Goal: Transaction & Acquisition: Download file/media

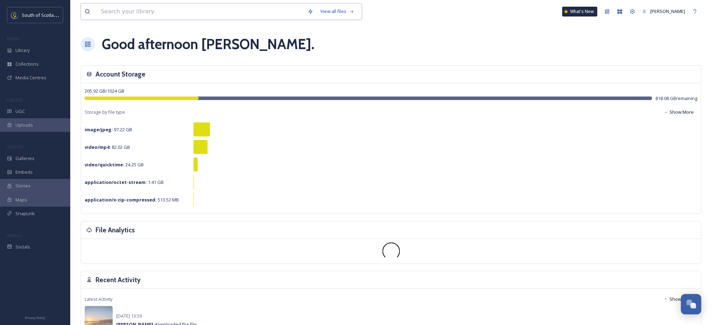
click at [244, 14] on input at bounding box center [200, 11] width 207 height 15
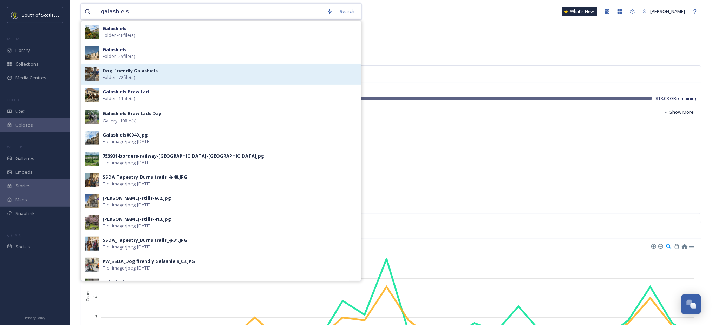
type input "galashiels"
click at [163, 75] on div "Dog-Friendly Galashiels Folder - 72 file(s)" at bounding box center [230, 73] width 255 height 13
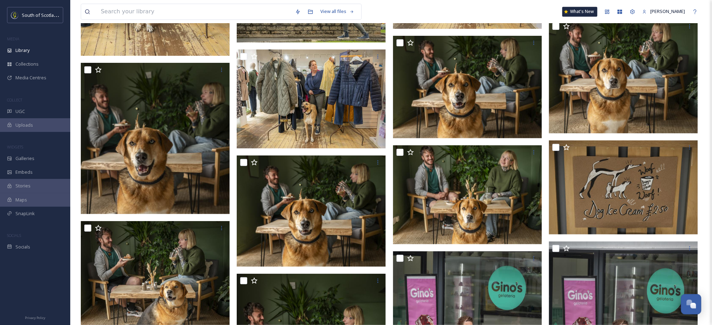
scroll to position [1498, 0]
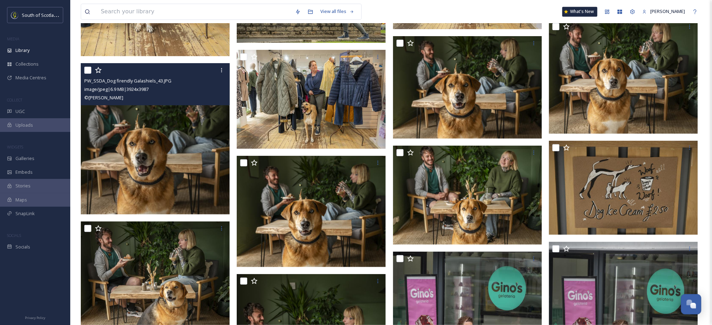
click at [218, 79] on div "PW_SSDA_Dog firendly Galashiels_43.JPG" at bounding box center [156, 81] width 144 height 8
click at [187, 133] on img at bounding box center [155, 138] width 149 height 151
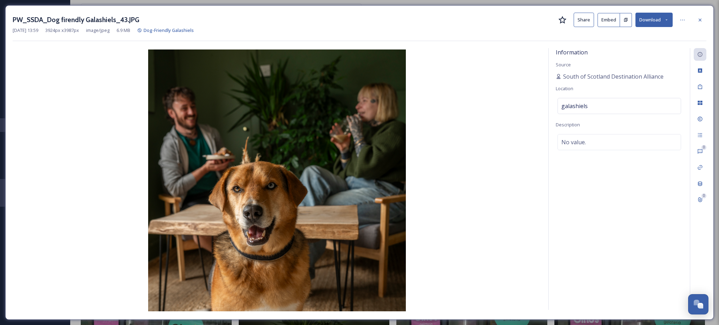
click at [665, 14] on button "Download" at bounding box center [654, 20] width 37 height 14
click at [630, 61] on span "Download Medium (1063 x 1080)" at bounding box center [635, 63] width 67 height 7
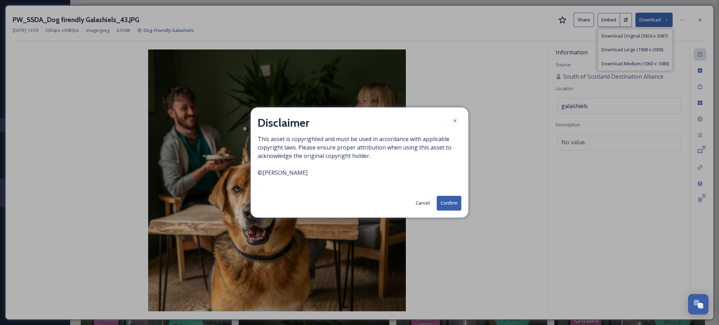
click at [444, 206] on button "Confirm" at bounding box center [449, 203] width 25 height 14
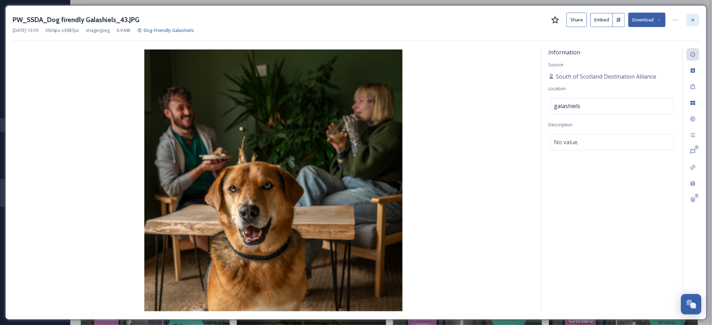
click at [690, 23] on div at bounding box center [693, 20] width 13 height 13
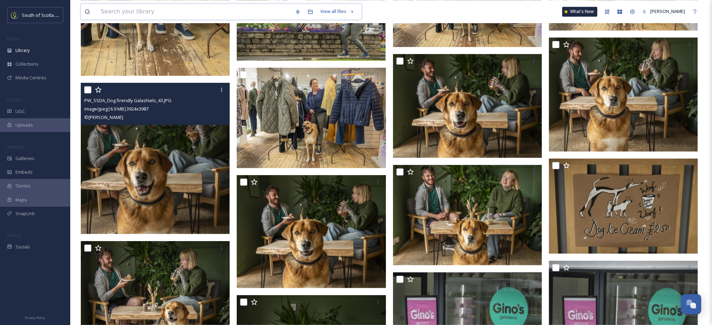
click at [275, 14] on input at bounding box center [194, 11] width 194 height 15
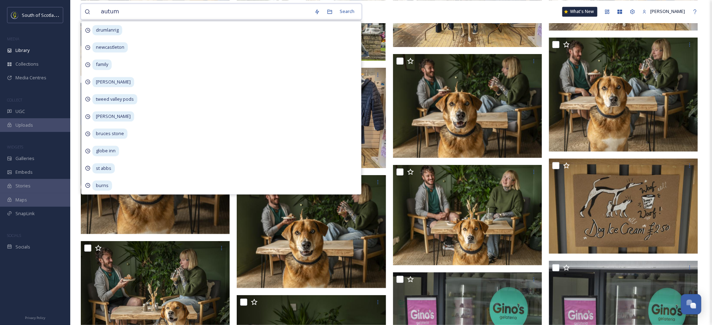
type input "autumn"
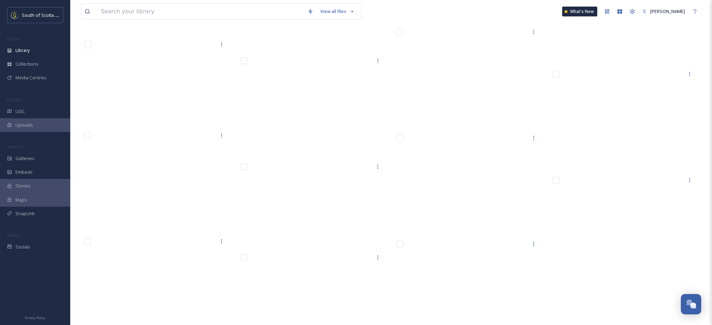
scroll to position [22534, 0]
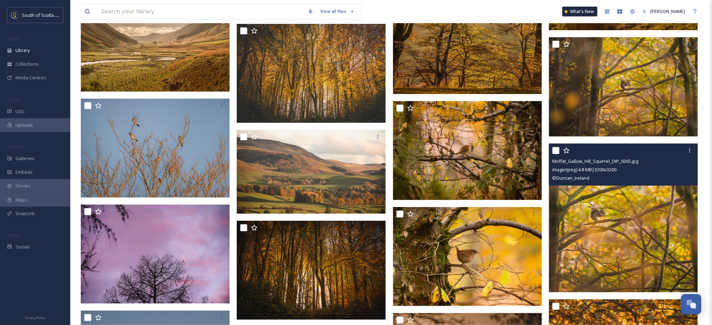
click at [637, 216] on img at bounding box center [623, 218] width 149 height 149
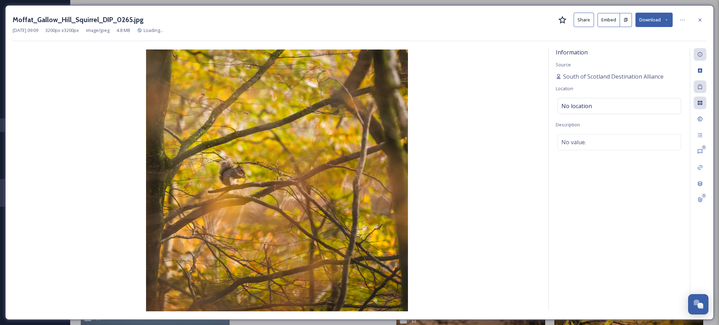
click at [660, 16] on button "Download" at bounding box center [654, 20] width 37 height 14
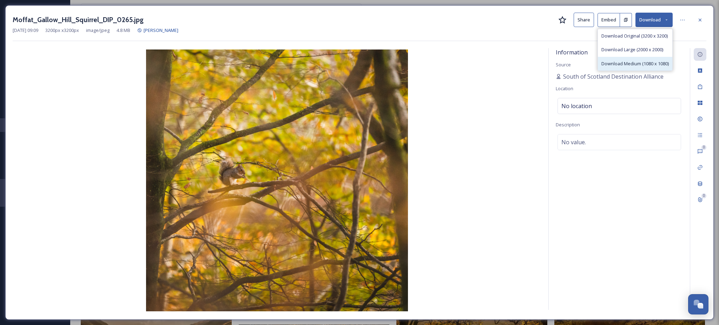
click at [635, 64] on span "Download Medium (1080 x 1080)" at bounding box center [635, 63] width 67 height 7
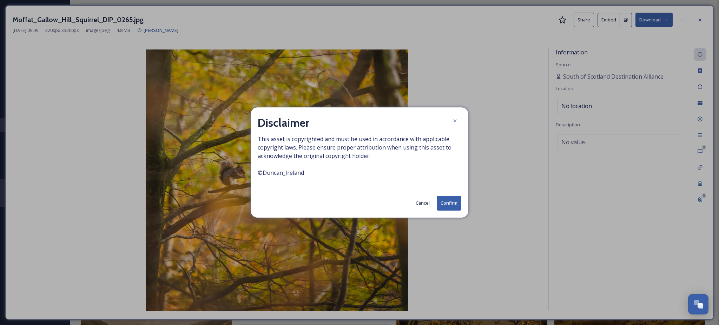
click at [450, 201] on button "Confirm" at bounding box center [449, 203] width 25 height 14
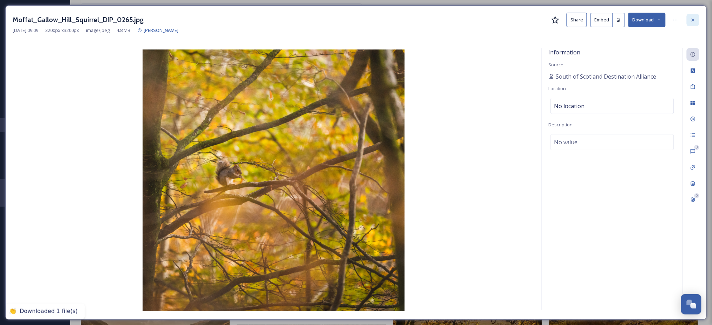
click at [697, 18] on div at bounding box center [693, 20] width 13 height 13
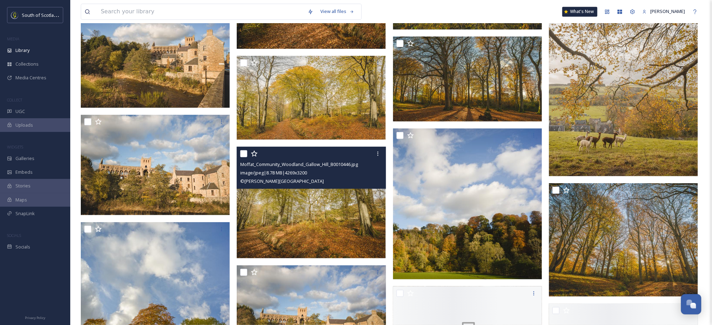
scroll to position [24884, 0]
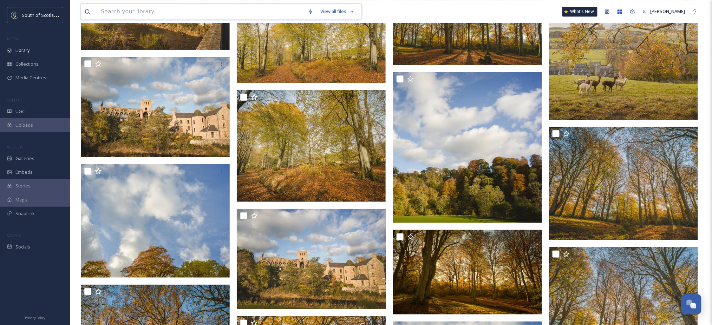
click at [220, 14] on input at bounding box center [200, 11] width 207 height 15
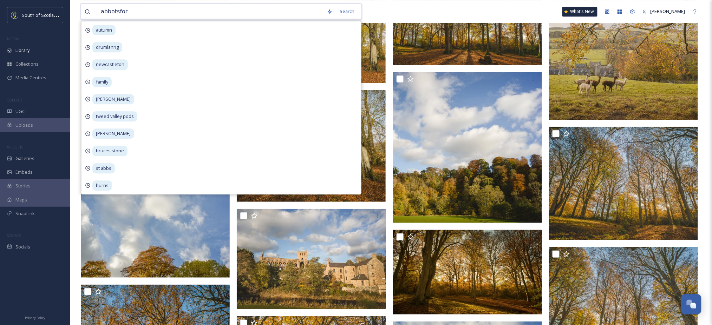
type input "abbotsford"
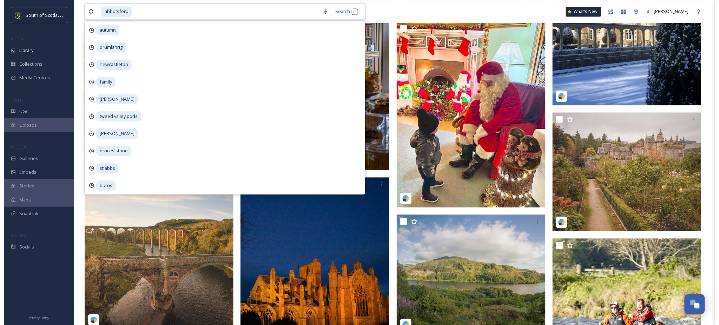
scroll to position [525, 0]
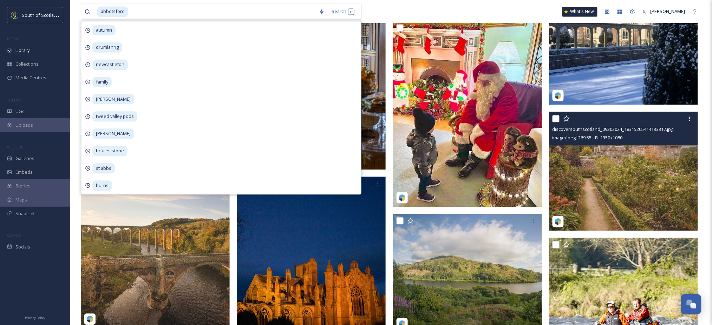
click at [646, 177] on img at bounding box center [623, 171] width 149 height 119
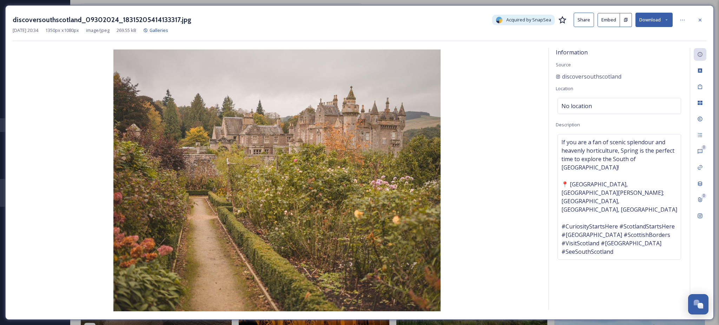
click at [663, 20] on button "Download" at bounding box center [654, 20] width 37 height 14
click at [639, 49] on span "Download Medium (1080 x 864)" at bounding box center [635, 49] width 65 height 7
click at [579, 276] on div "Information Source discoversouthscotland Location No location Description If yo…" at bounding box center [619, 179] width 141 height 262
